Goal: Entertainment & Leisure: Consume media (video, audio)

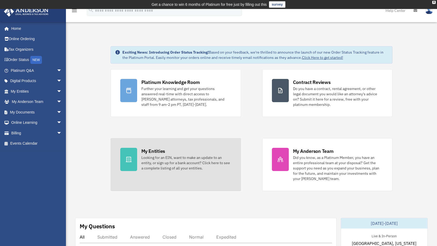
click at [152, 153] on div "My Entities" at bounding box center [153, 151] width 24 height 7
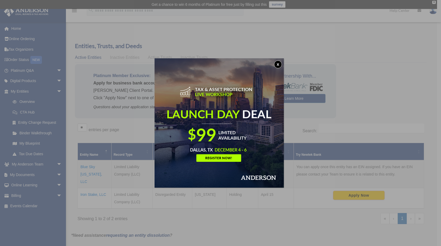
click at [282, 63] on button "x" at bounding box center [278, 64] width 8 height 8
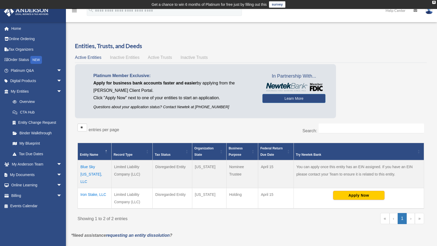
click at [132, 57] on span "Inactive Entities" at bounding box center [125, 57] width 30 height 4
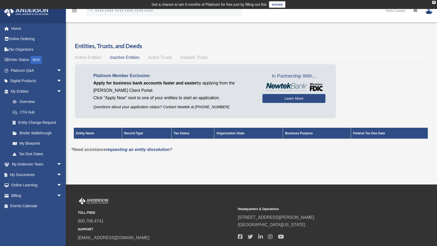
click at [158, 57] on span "Active Trusts" at bounding box center [160, 57] width 24 height 4
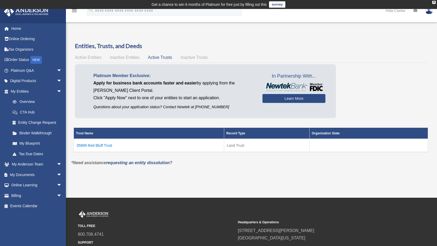
drag, startPoint x: 158, startPoint y: 57, endPoint x: 195, endPoint y: 58, distance: 36.4
click at [195, 58] on span "Inactive Trusts" at bounding box center [194, 57] width 27 height 4
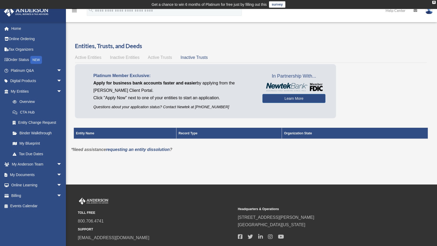
click at [158, 59] on span "Active Trusts" at bounding box center [160, 57] width 24 height 4
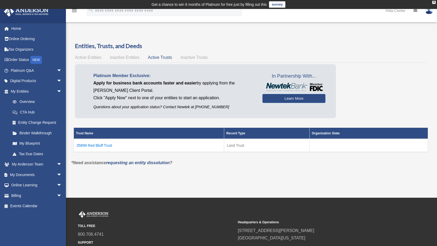
click at [96, 145] on td "35899 Red Bluff Trust" at bounding box center [149, 145] width 150 height 13
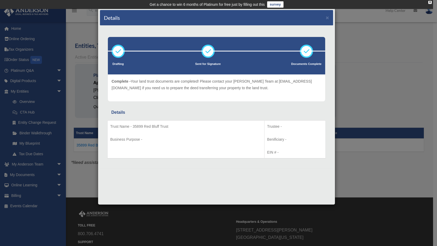
click at [308, 51] on icon at bounding box center [307, 51] width 16 height 16
click at [328, 18] on button "×" at bounding box center [327, 18] width 3 height 6
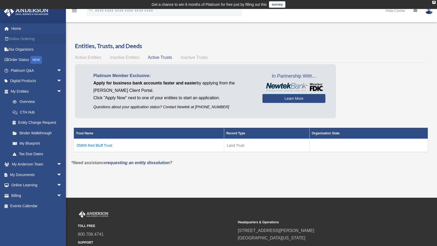
click at [22, 39] on link "Online Ordering" at bounding box center [37, 39] width 66 height 11
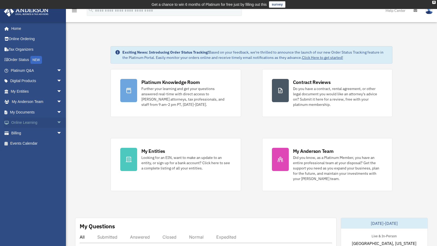
click at [28, 123] on link "Online Learning arrow_drop_down" at bounding box center [37, 122] width 66 height 11
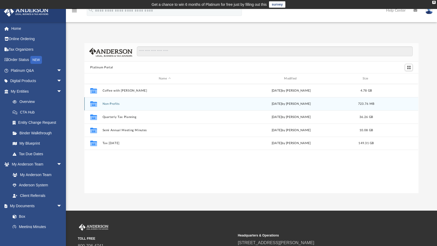
scroll to position [116, 330]
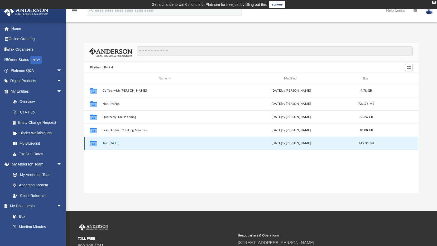
click at [107, 143] on button "Tax [DATE]" at bounding box center [165, 142] width 124 height 3
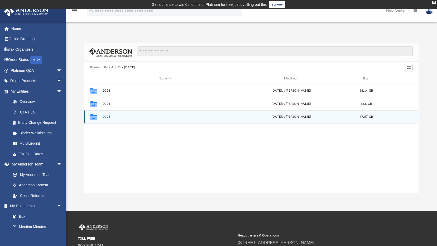
click at [291, 116] on div "[DATE] by [PERSON_NAME]" at bounding box center [291, 116] width 124 height 5
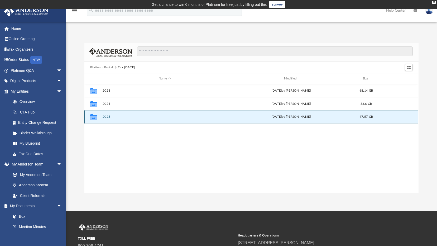
click at [104, 117] on button "2025" at bounding box center [165, 116] width 124 height 3
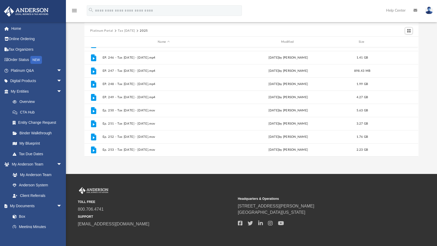
scroll to position [59, 0]
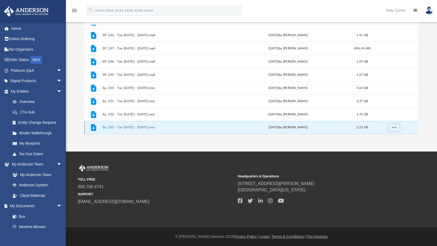
click at [146, 127] on button "Ep. 253 - Tax [DATE] - [DATE].mov" at bounding box center [164, 127] width 122 height 3
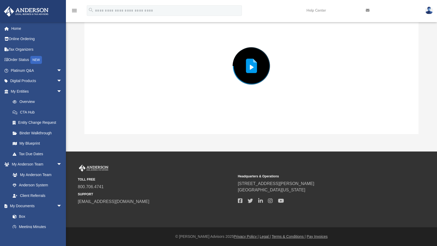
scroll to position [43, 0]
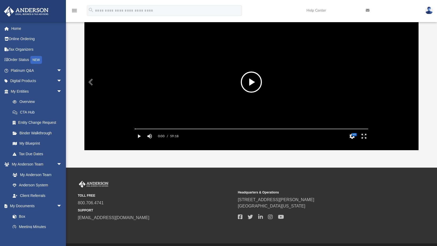
click at [363, 141] on button "Enter fullscreen" at bounding box center [364, 136] width 12 height 11
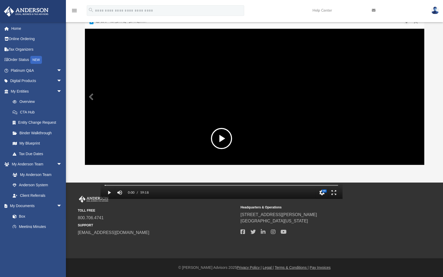
scroll to position [116, 335]
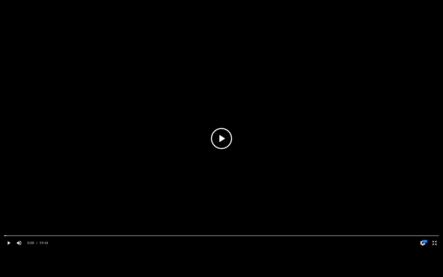
click at [113, 208] on video "File preview" at bounding box center [221, 139] width 443 height 222
click at [424, 246] on button "HD" at bounding box center [423, 243] width 12 height 11
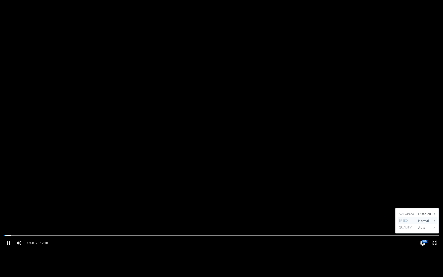
click at [420, 224] on div "Normal" at bounding box center [424, 220] width 16 height 7
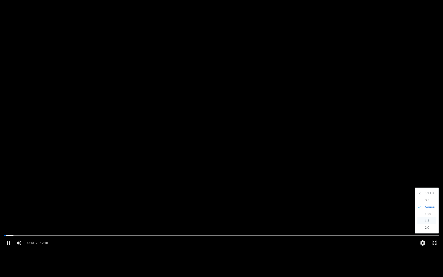
click at [427, 224] on div "1.5" at bounding box center [429, 220] width 15 height 7
click at [425, 224] on div "1.5" at bounding box center [424, 220] width 16 height 7
click at [425, 231] on div "2.0" at bounding box center [429, 227] width 15 height 7
click at [420, 224] on div "2.0" at bounding box center [424, 220] width 16 height 7
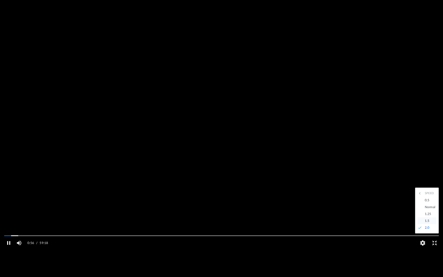
click at [425, 224] on div "1.5" at bounding box center [429, 220] width 15 height 7
click at [256, 0] on div "Autoplay Disabled Speed 1.5 Quality Auto Subtitles/CC Off Audio Autoplay Disabl…" at bounding box center [221, 138] width 443 height 277
click at [437, 246] on button "Exit fullscreen" at bounding box center [435, 243] width 12 height 11
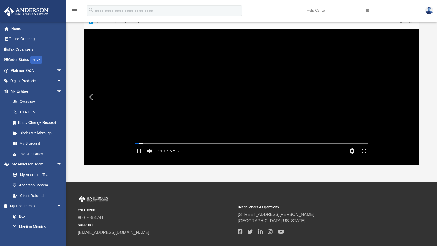
scroll to position [116, 330]
